Goal: Check status: Check status

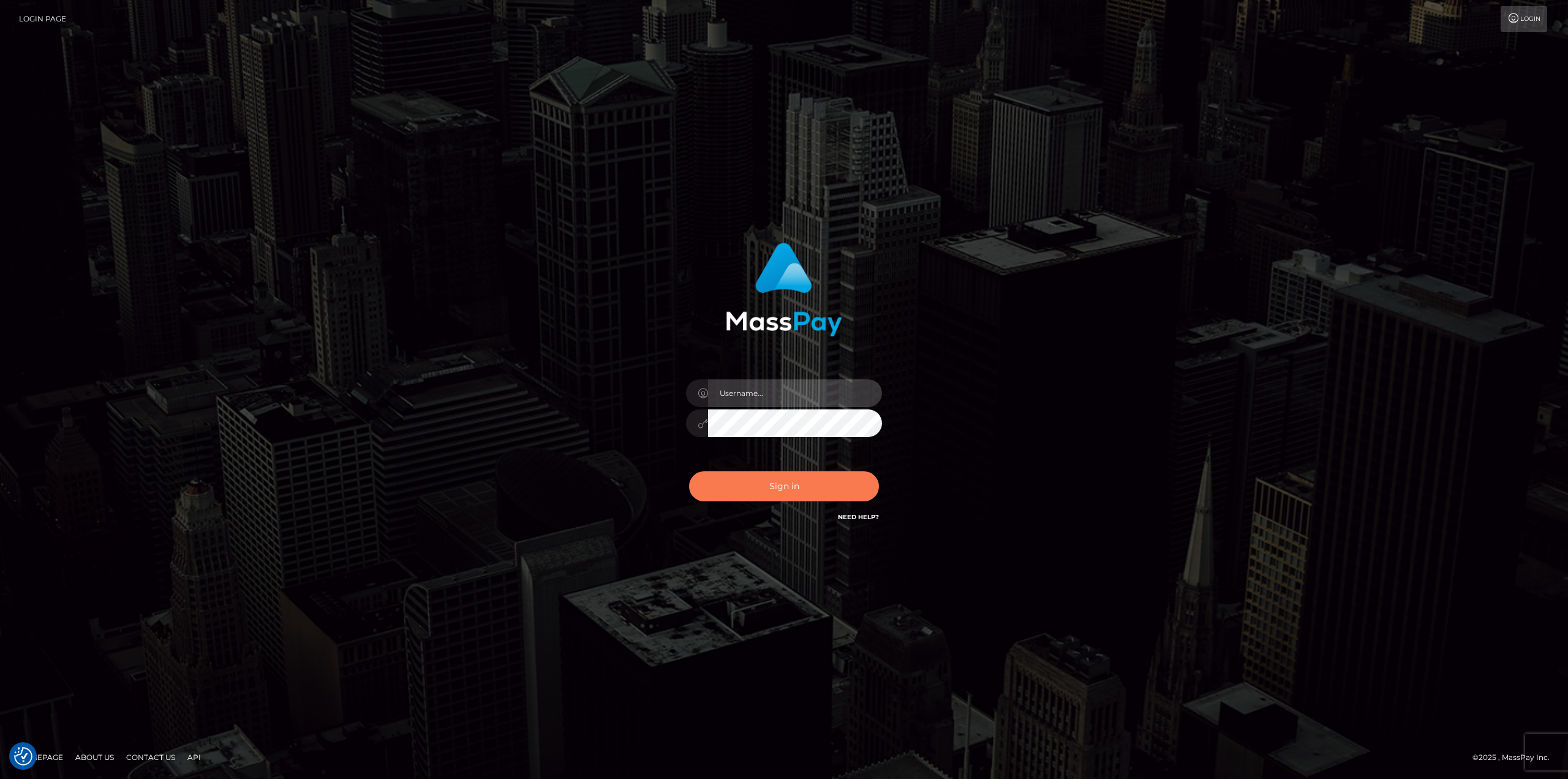
type input "klaudette.ace"
click at [795, 494] on button "Sign in" at bounding box center [783, 487] width 190 height 30
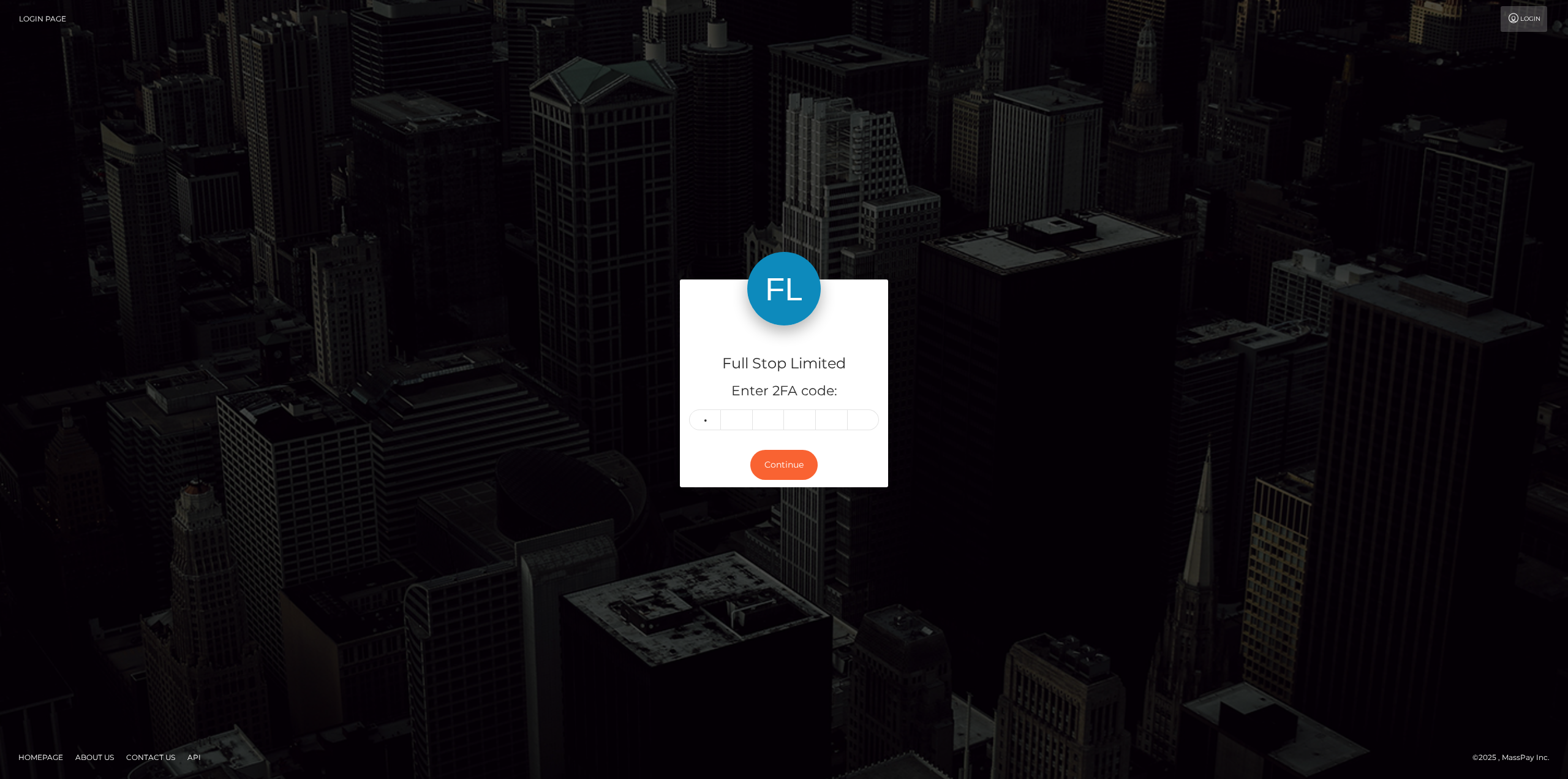
type input "2"
type input "5"
type input "9"
type input "0"
type input "1"
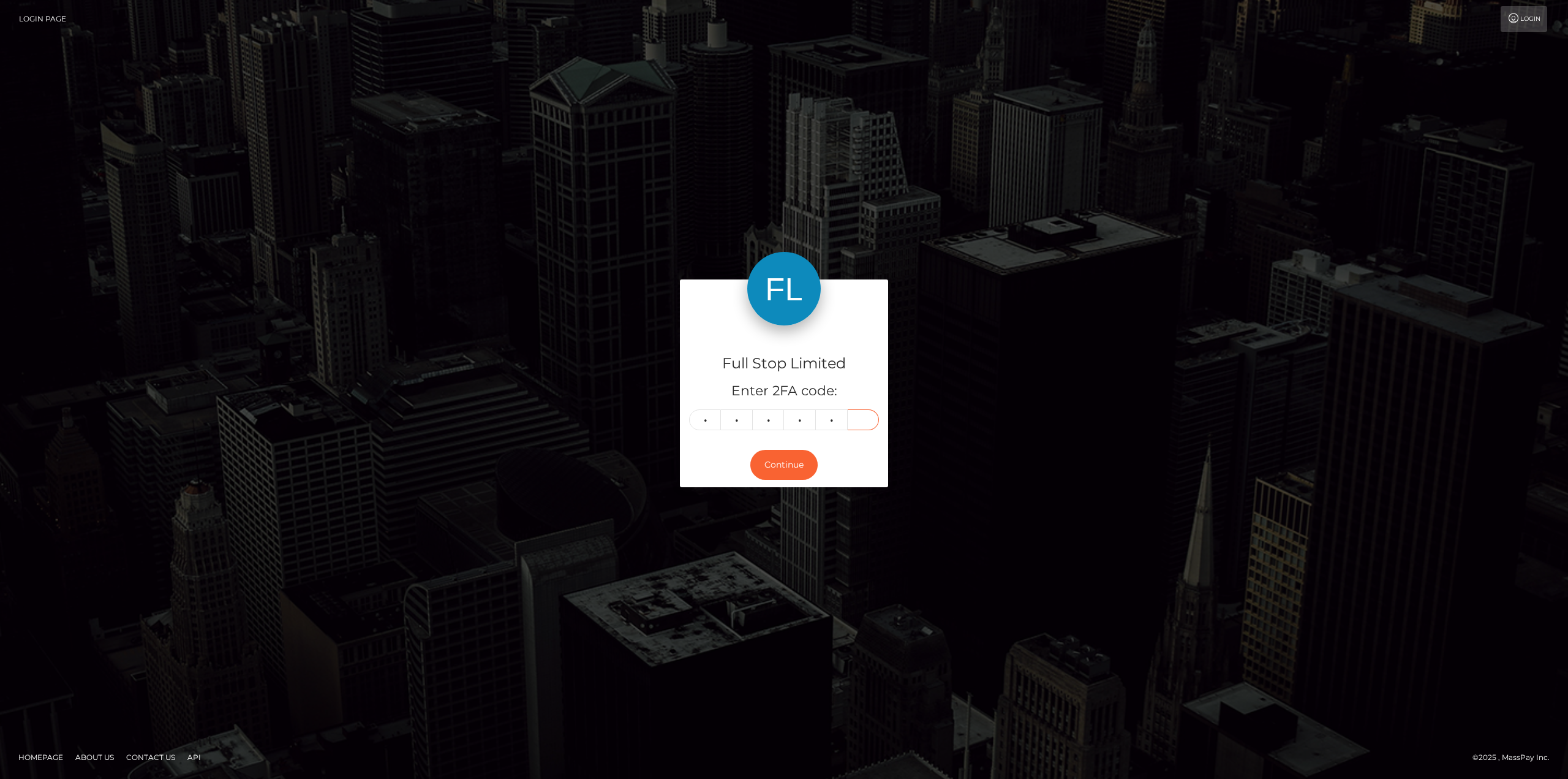
type input "7"
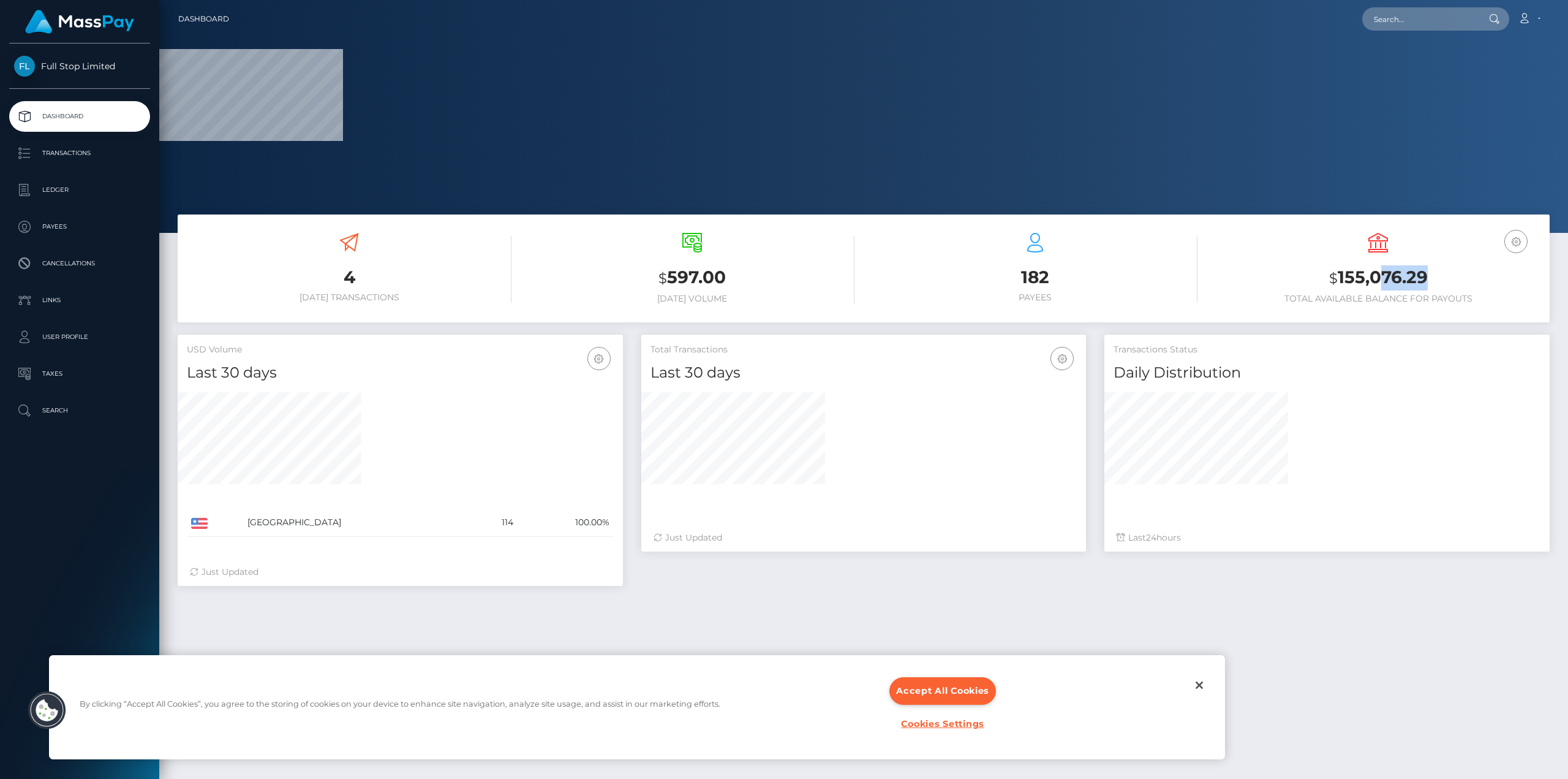
scroll to position [233, 1409]
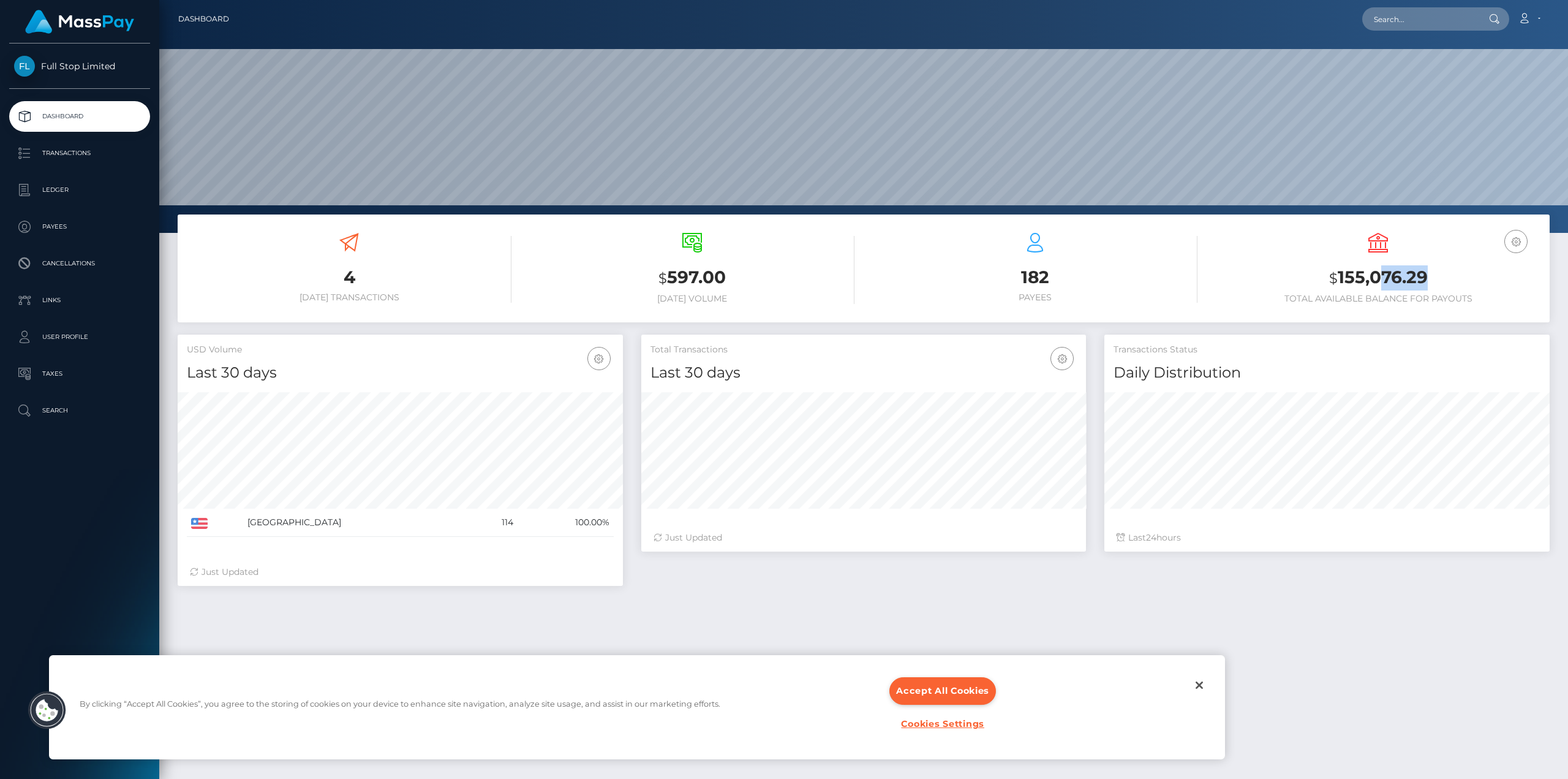
drag, startPoint x: 1427, startPoint y: 274, endPoint x: 1340, endPoint y: 281, distance: 87.3
click at [1340, 281] on h3 "$ 155,076.29" at bounding box center [1378, 277] width 325 height 25
drag, startPoint x: 1340, startPoint y: 277, endPoint x: 1428, endPoint y: 277, distance: 88.0
click at [1428, 277] on h3 "$ 155,076.29" at bounding box center [1378, 277] width 325 height 25
copy h3 "155,076.29"
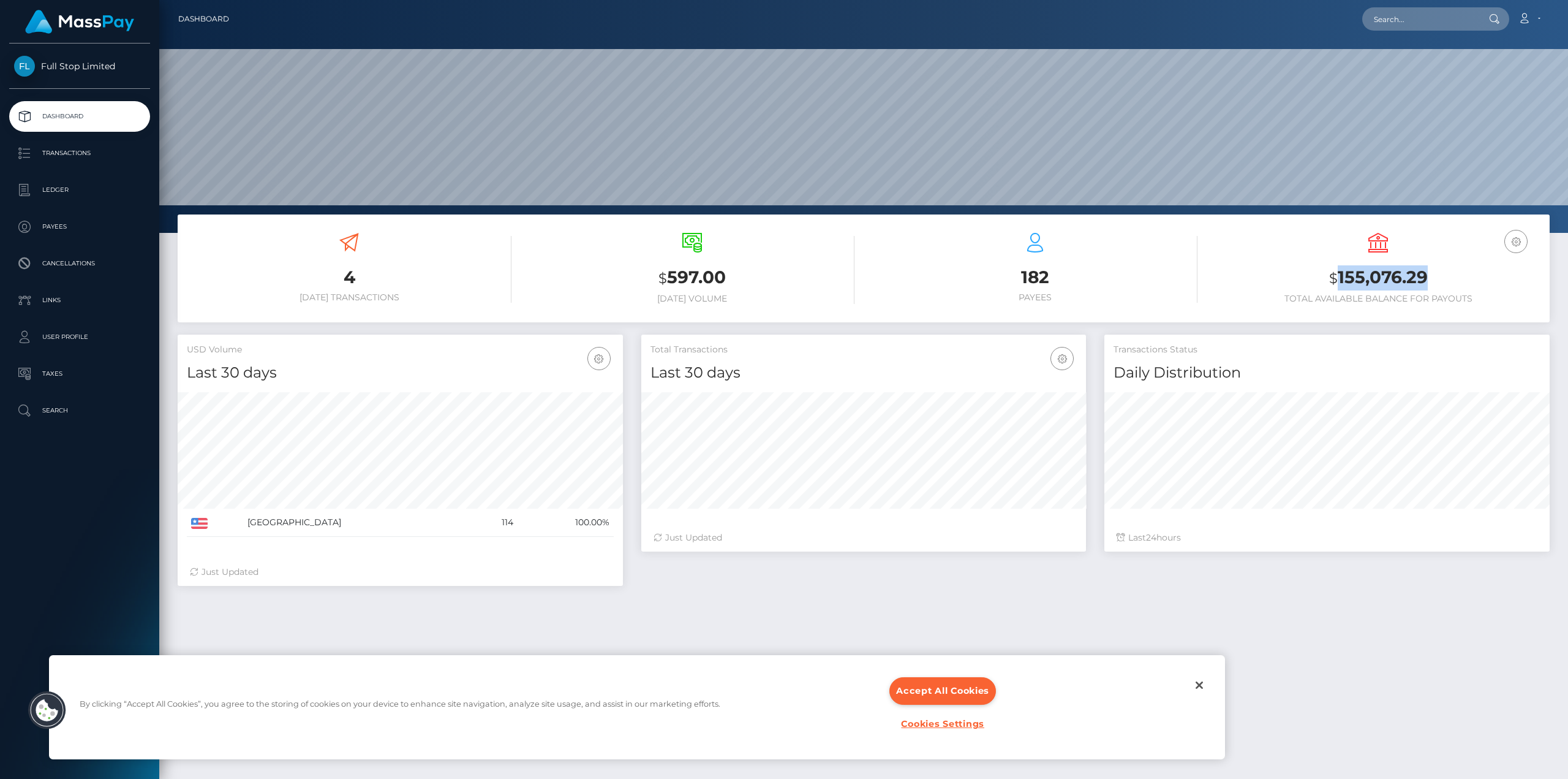
click at [1434, 258] on div "USD Balance $ 155,076.29 Total Available Balance for Payouts" at bounding box center [1378, 268] width 325 height 71
click at [1420, 261] on div "USD Balance $ 155,076.29 Total Available Balance for Payouts" at bounding box center [1378, 268] width 325 height 71
click at [1418, 283] on h3 "$ 155,076.29" at bounding box center [1378, 277] width 325 height 25
drag, startPoint x: 1398, startPoint y: 283, endPoint x: 1338, endPoint y: 285, distance: 60.0
click at [1338, 285] on h3 "$ 155,076.29" at bounding box center [1378, 277] width 325 height 25
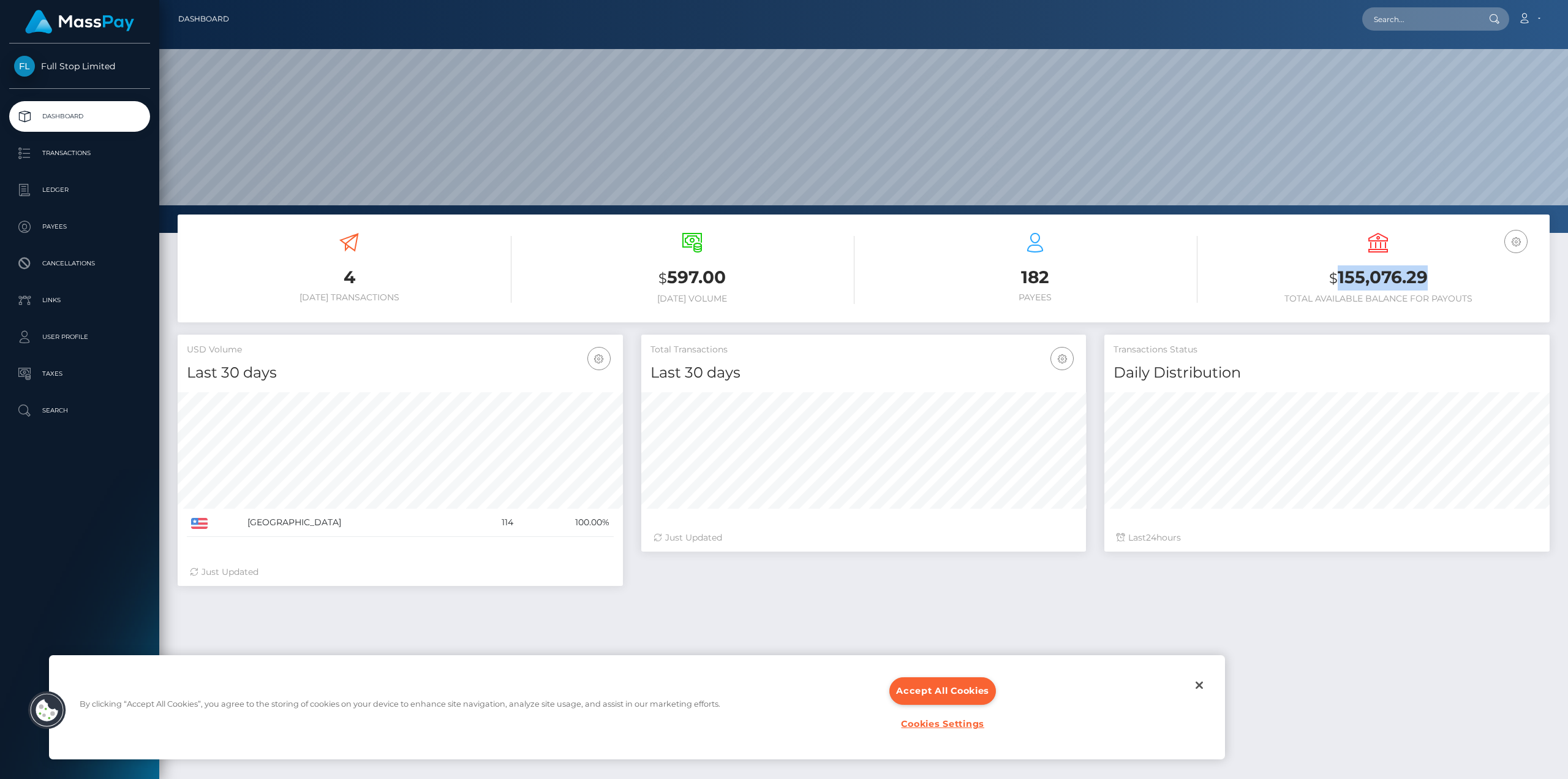
copy h3 "155,076.29"
